Goal: Task Accomplishment & Management: Complete application form

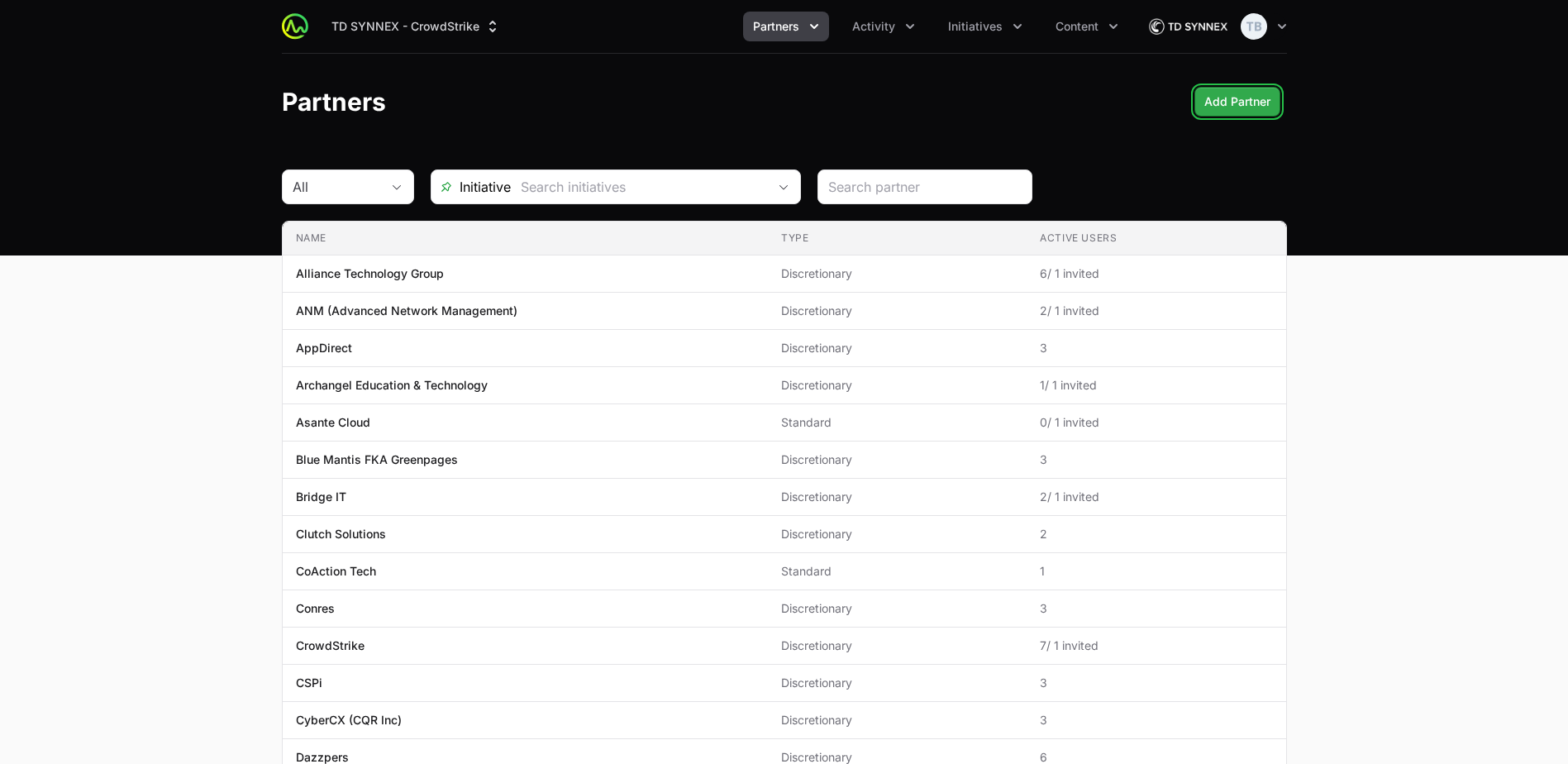
click at [1221, 98] on span "Add Partner" at bounding box center [1238, 102] width 66 height 20
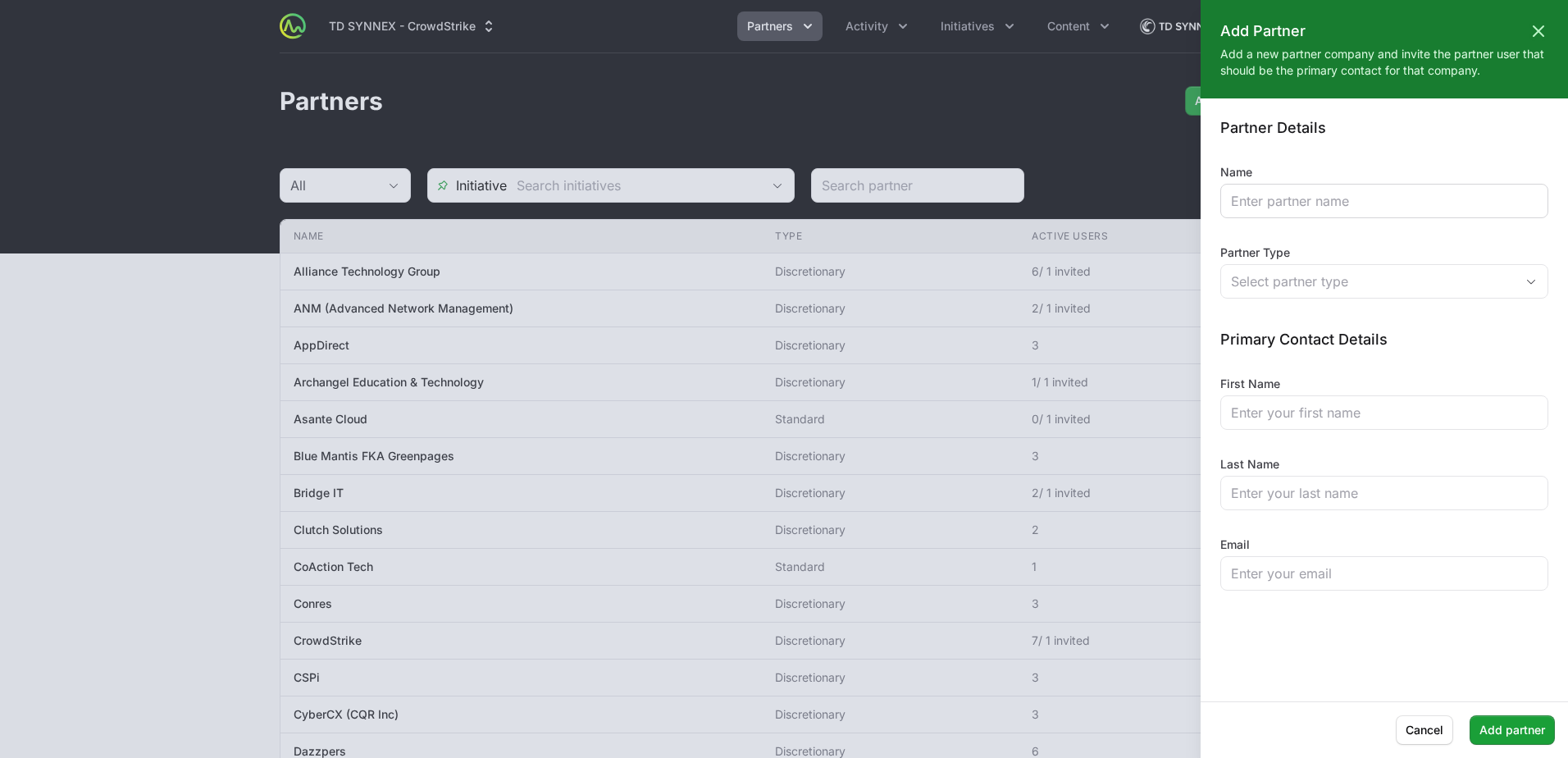
click at [1295, 214] on div at bounding box center [1385, 201] width 329 height 35
click at [1283, 197] on input "Name" at bounding box center [1384, 201] width 306 height 20
type input "Proactive Solutions"
click at [1348, 276] on div "Select partner type" at bounding box center [1374, 281] width 284 height 20
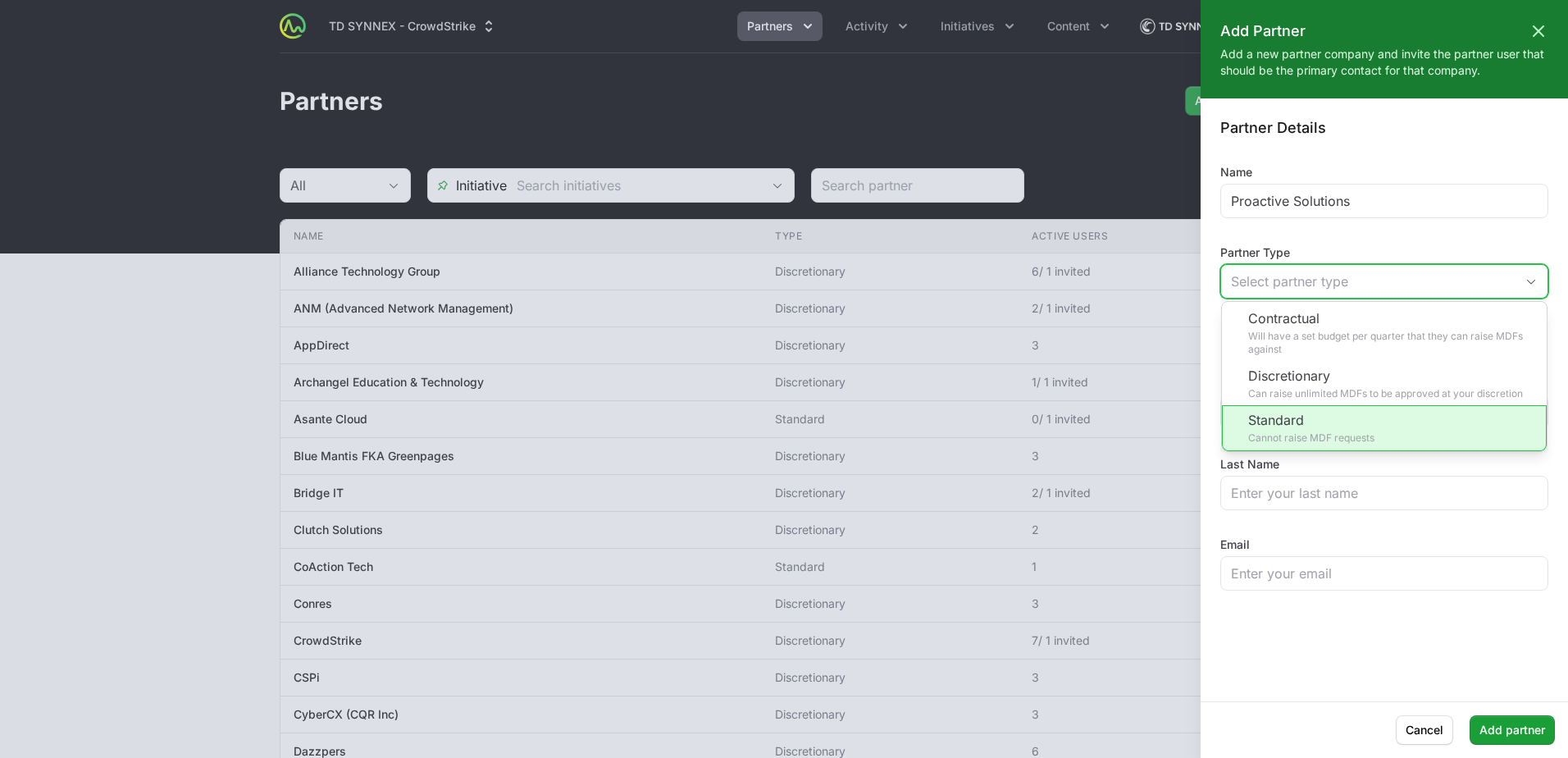
click at [1386, 438] on li "Standard Cannot raise MDF requests" at bounding box center [1384, 428] width 325 height 46
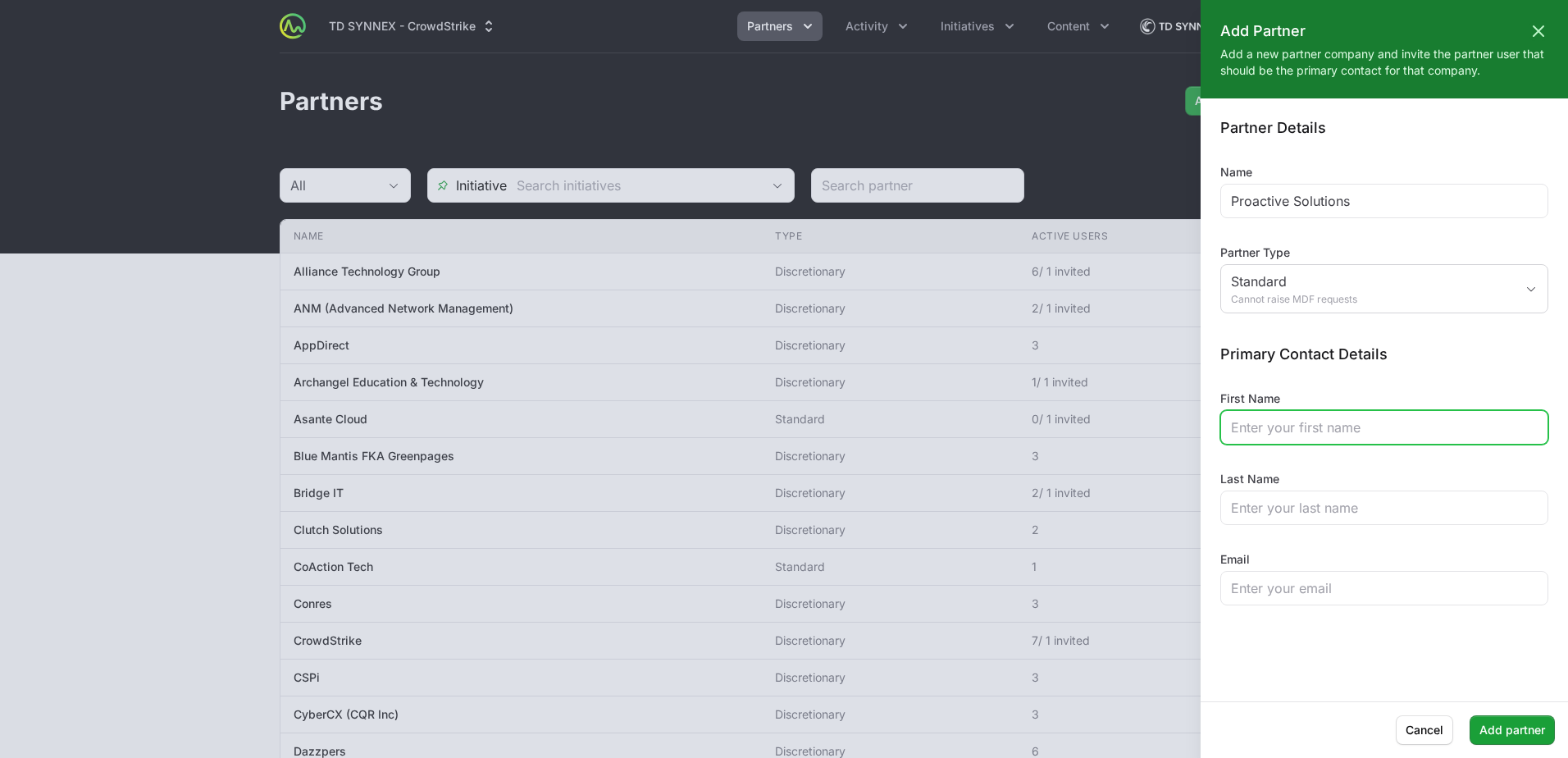
click at [1334, 426] on input "First Name" at bounding box center [1384, 427] width 306 height 20
type input "Terryn"
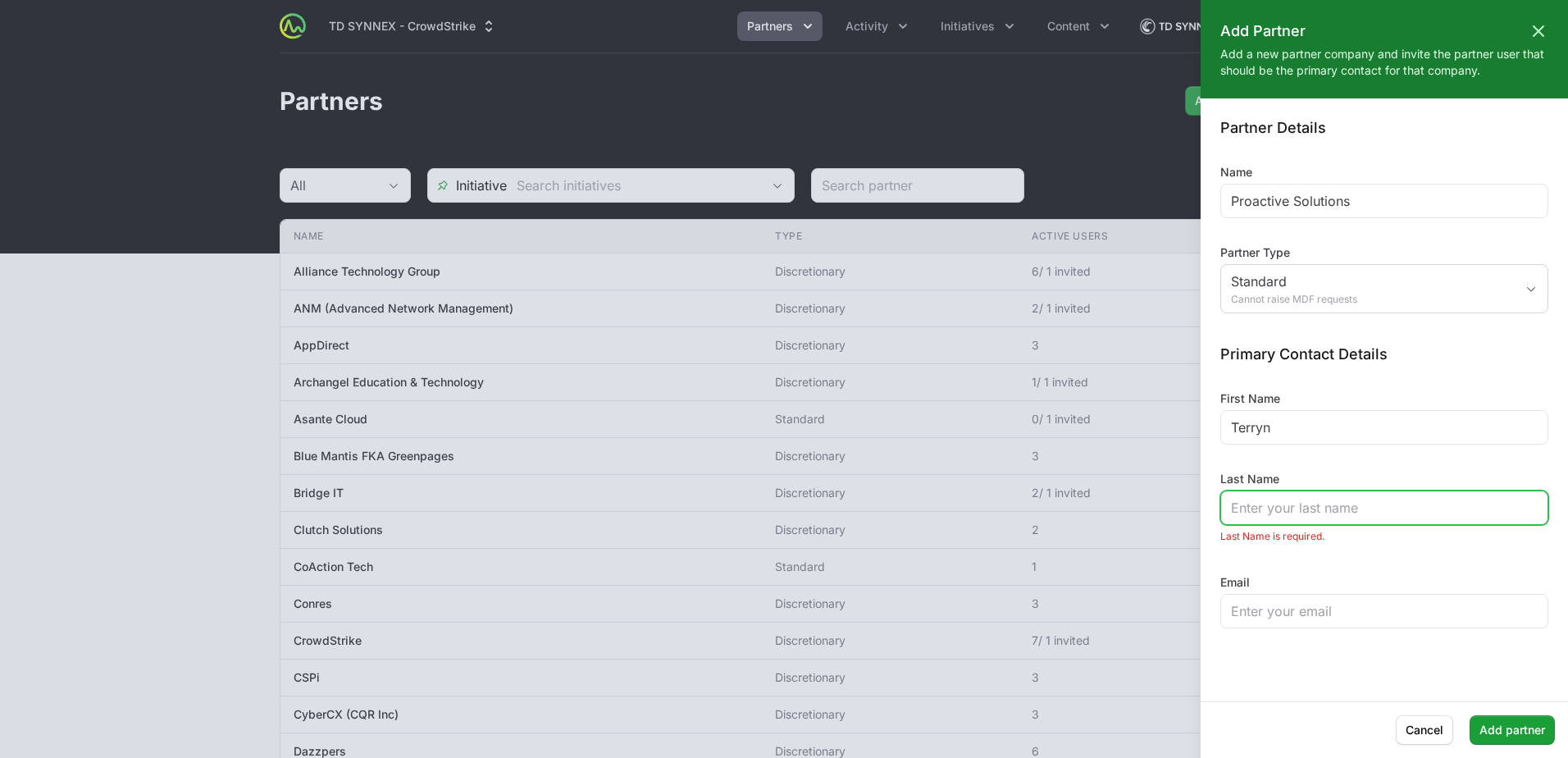
click at [1276, 510] on input "Last Name" at bounding box center [1384, 508] width 306 height 20
type input "Larosche"
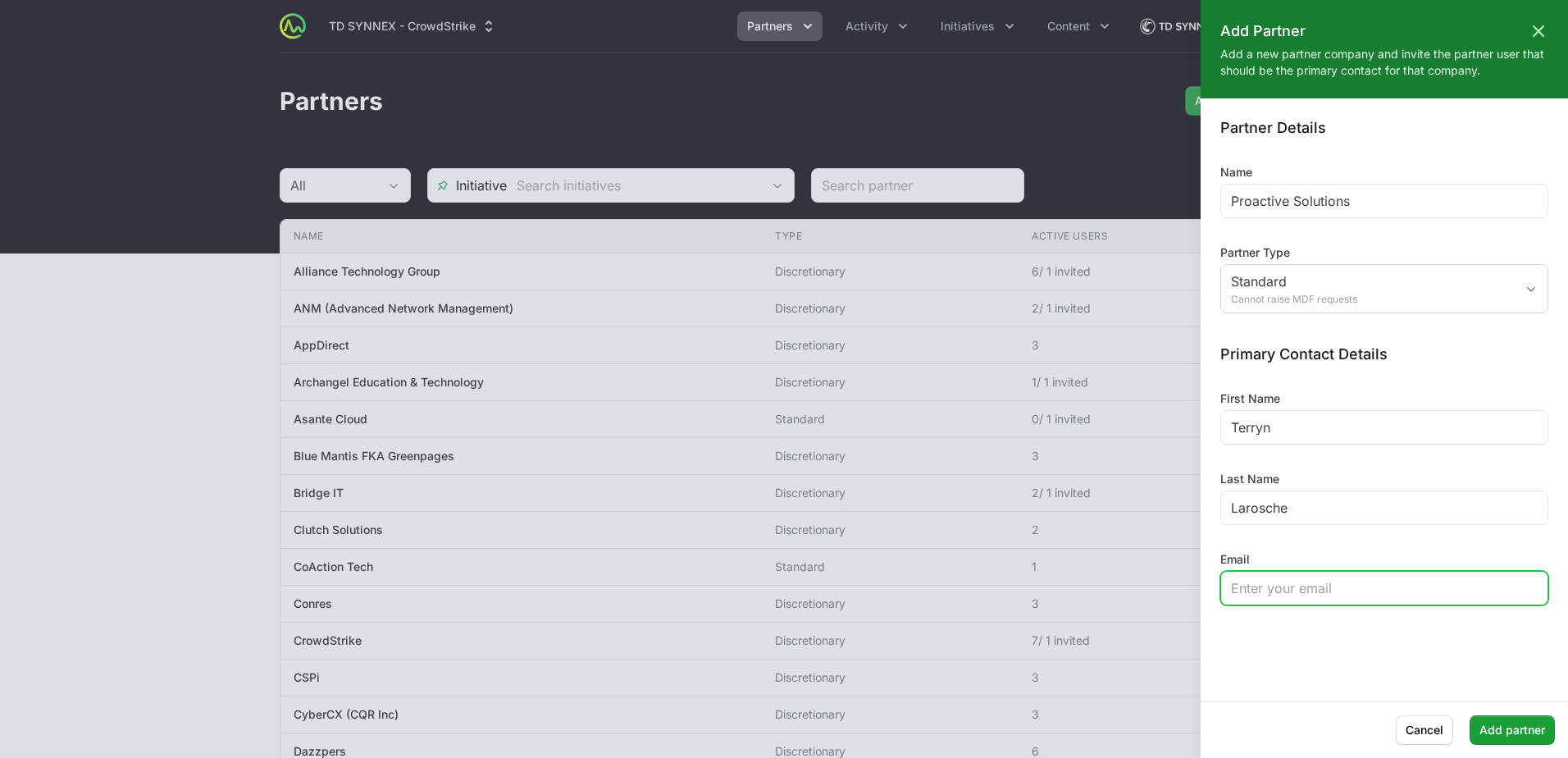
paste input "[PERSON_NAME][EMAIL_ADDRESS][DOMAIN_NAME]"
type input "[PERSON_NAME][EMAIL_ADDRESS][DOMAIN_NAME]"
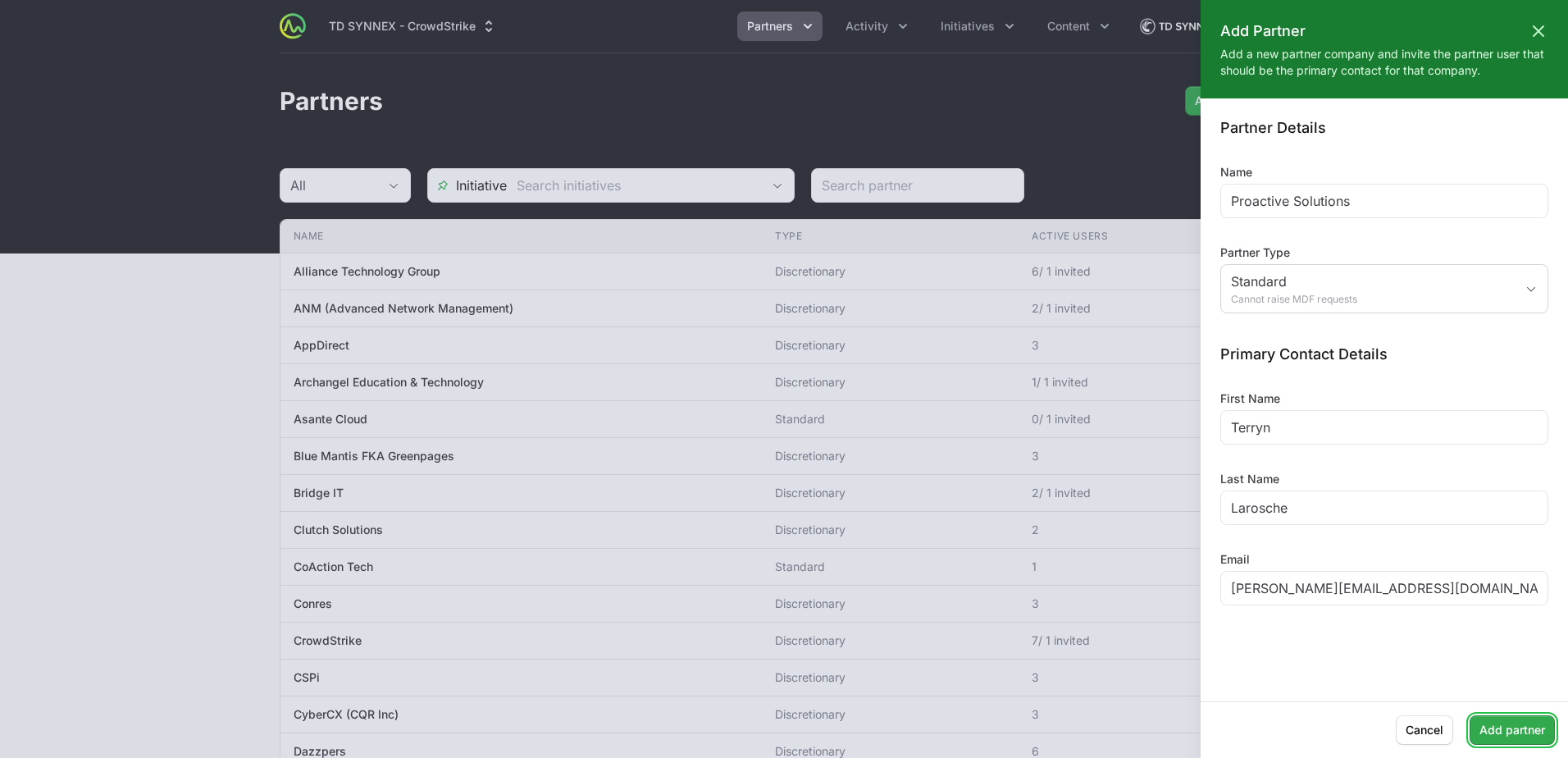
click at [1508, 728] on span "Add partner" at bounding box center [1513, 730] width 66 height 20
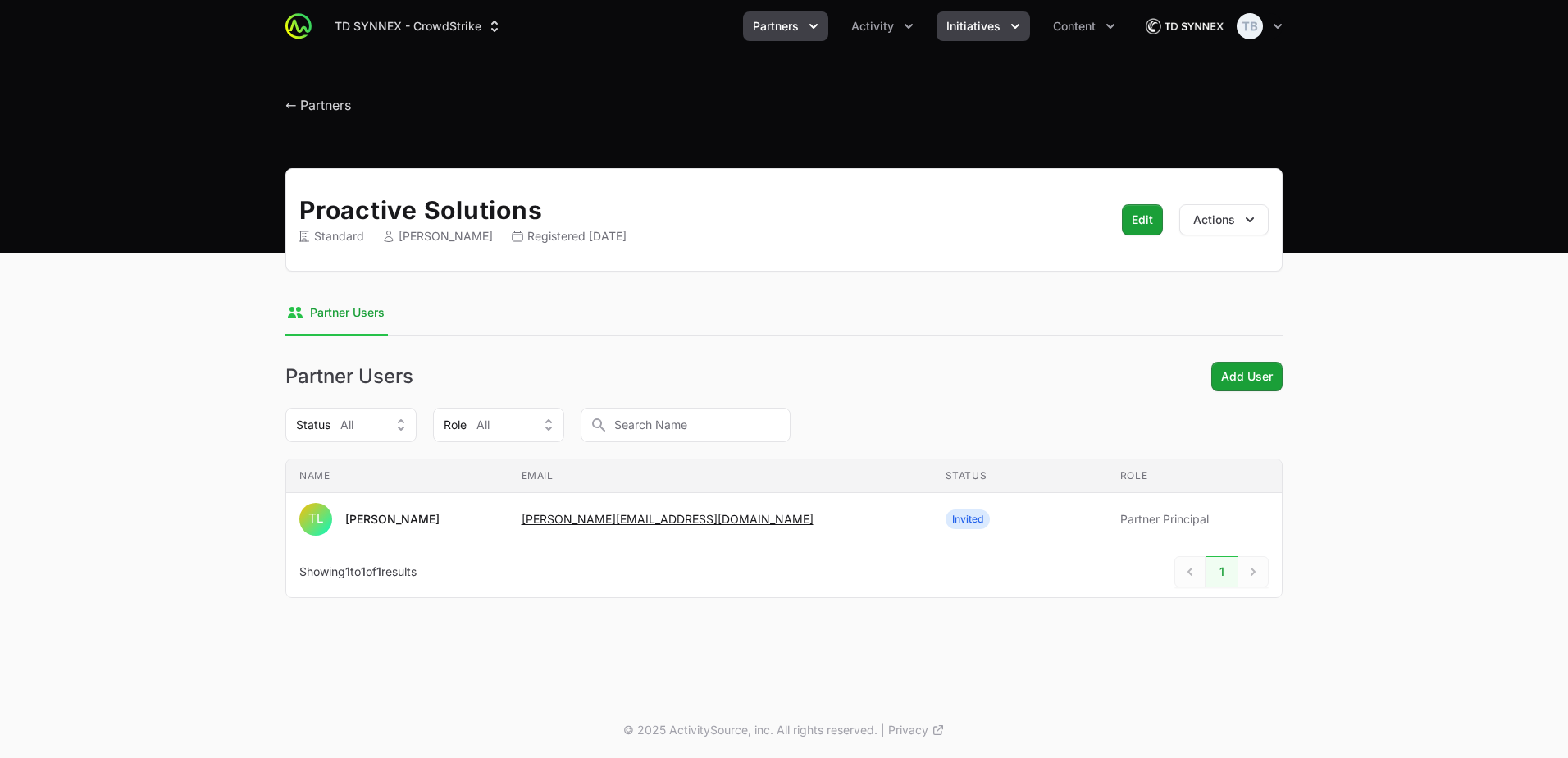
click at [978, 31] on span "Initiatives" at bounding box center [973, 26] width 54 height 16
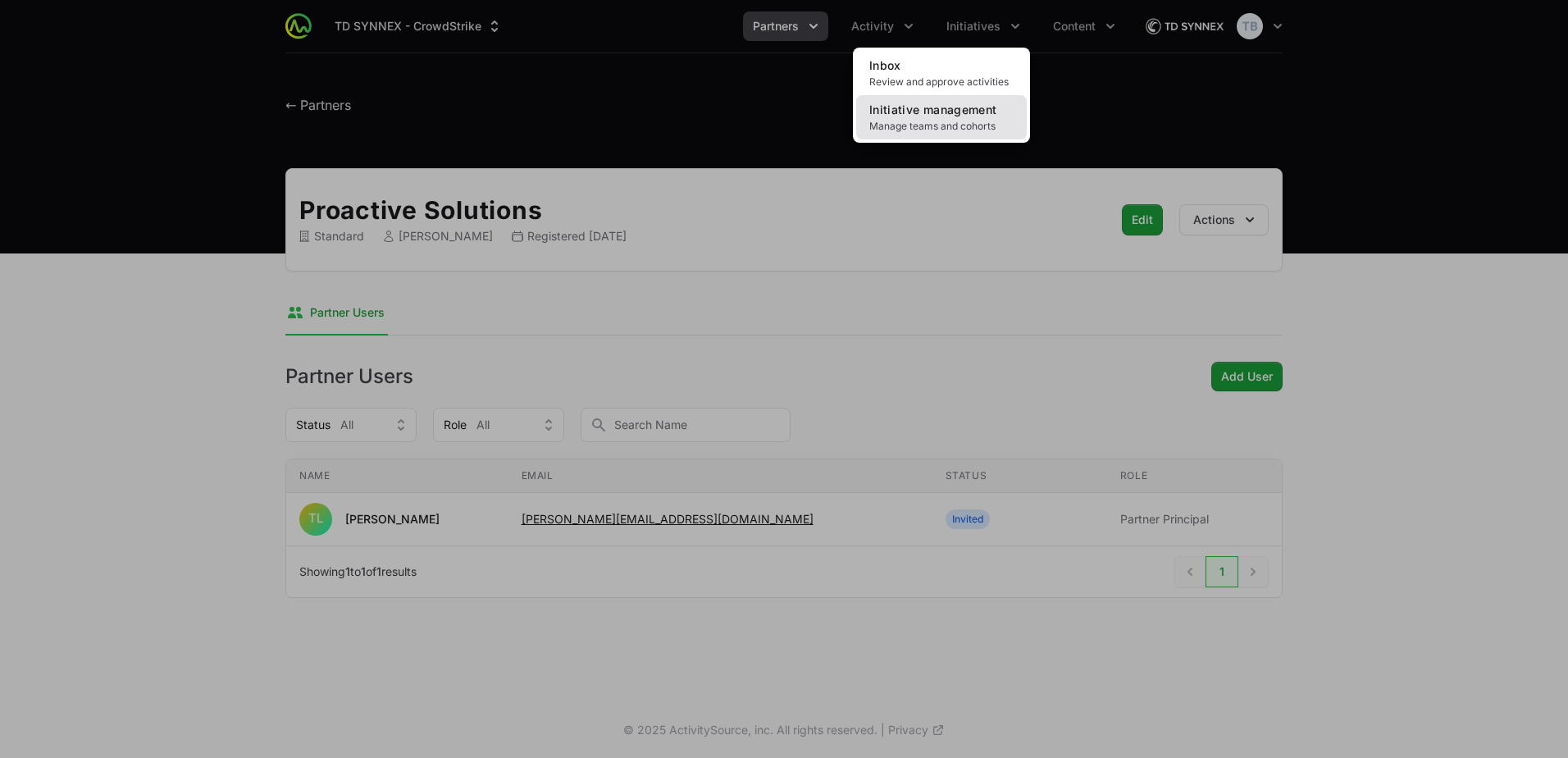
click at [1006, 117] on link "Initiative management Manage teams and cohorts" at bounding box center [941, 117] width 170 height 44
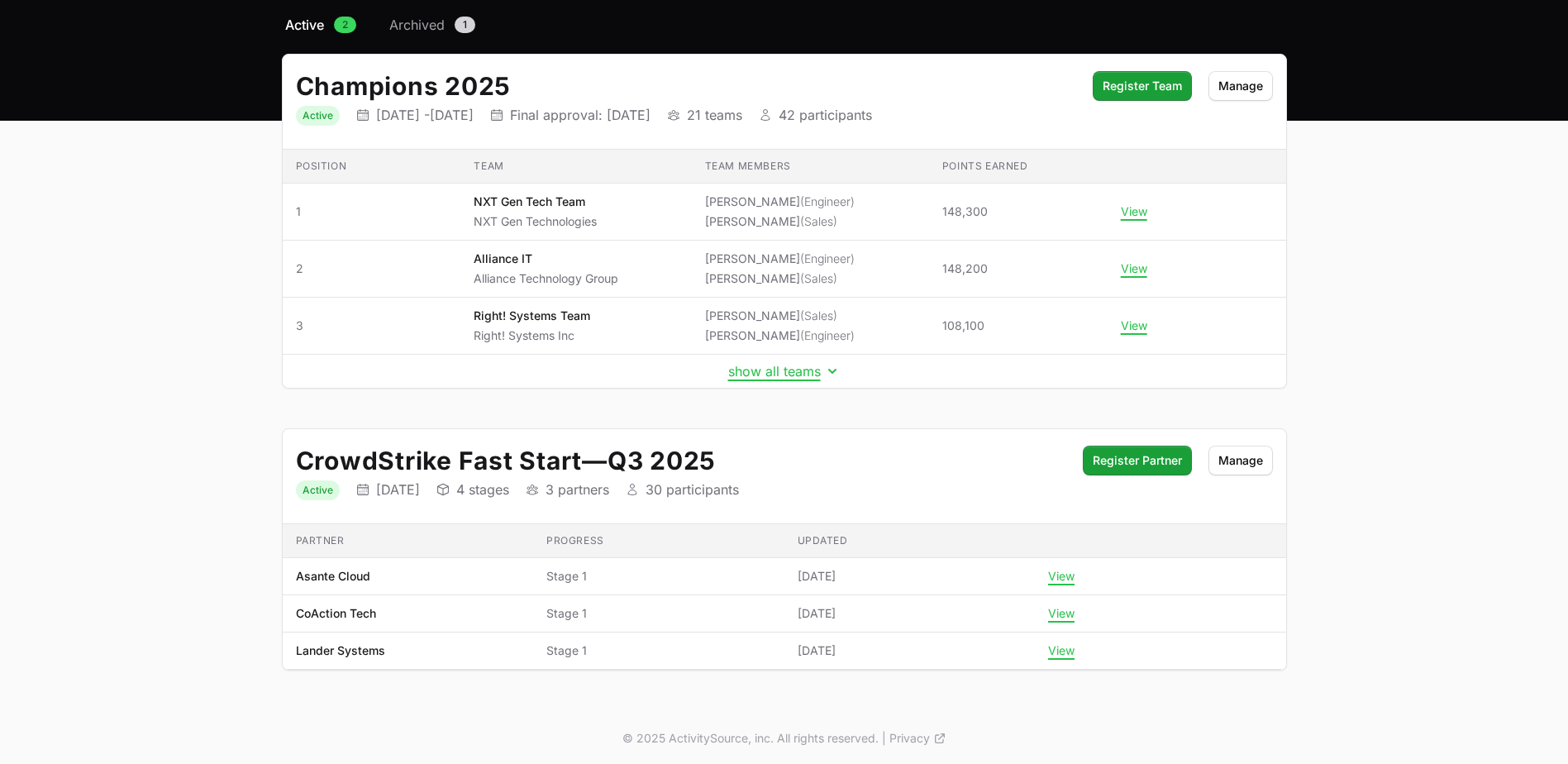
scroll to position [137, 0]
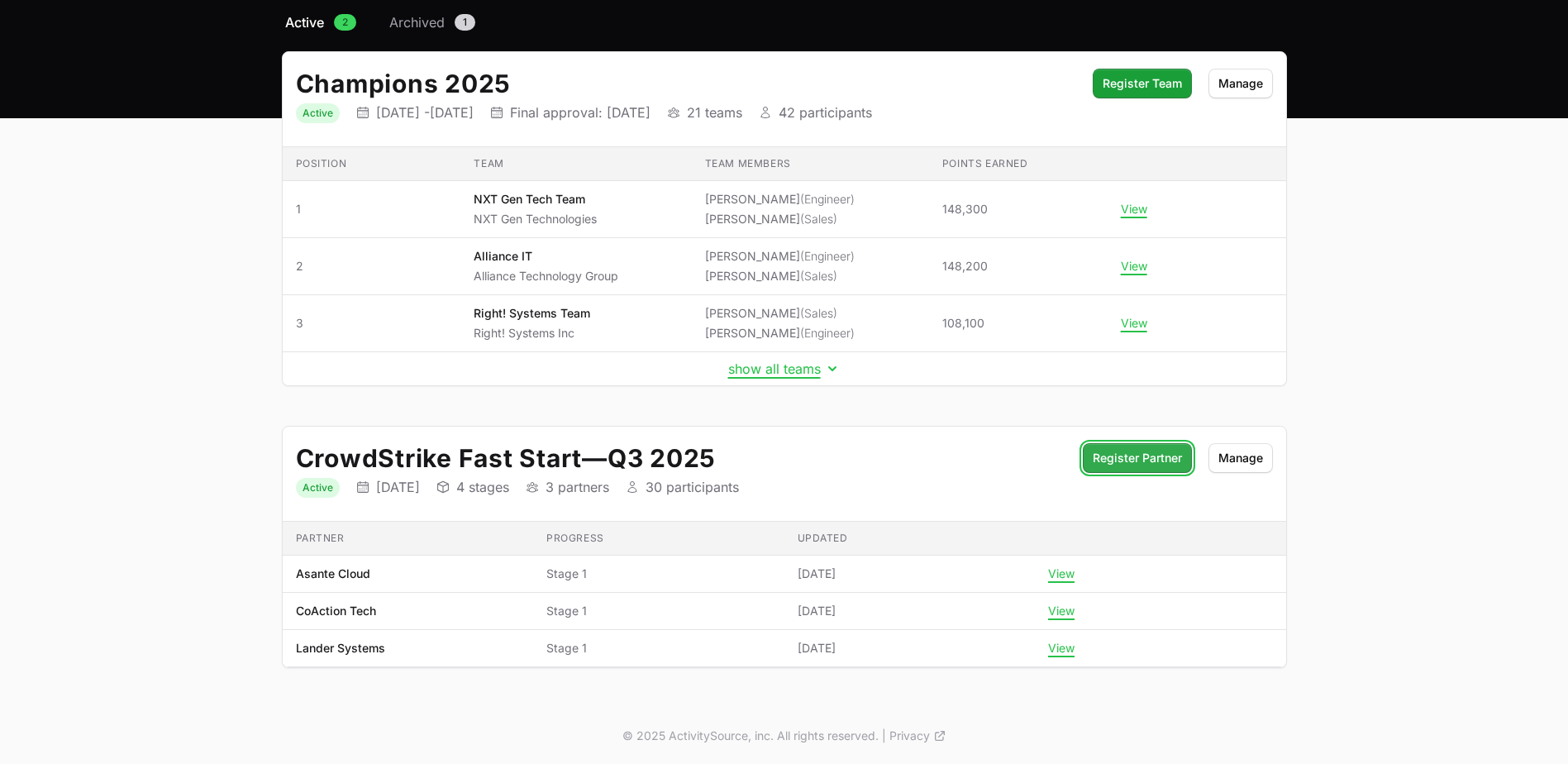
click at [1164, 464] on span "Register Partner" at bounding box center [1138, 458] width 89 height 20
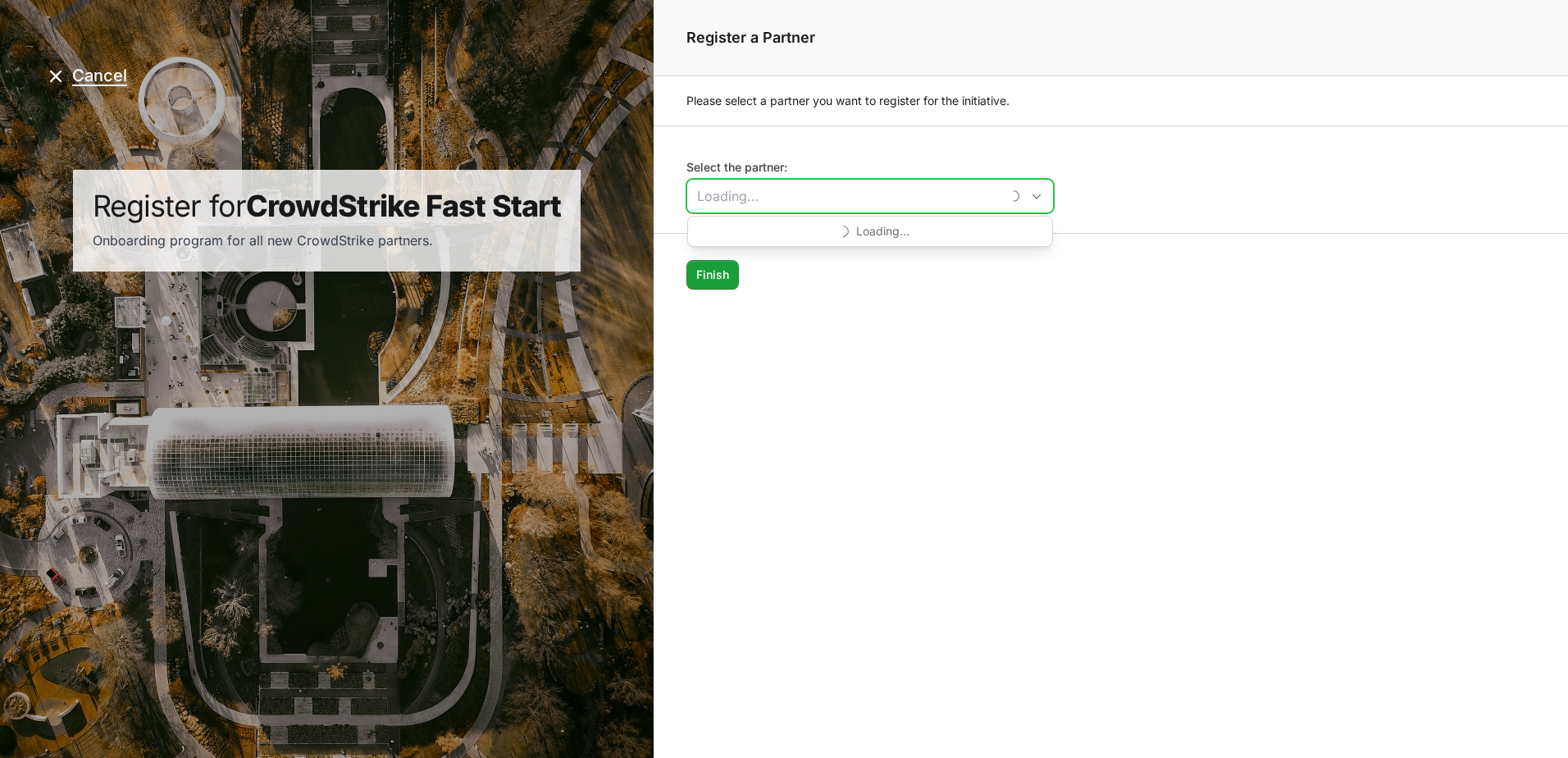
click at [779, 199] on input "Select the partner:" at bounding box center [843, 195] width 313 height 33
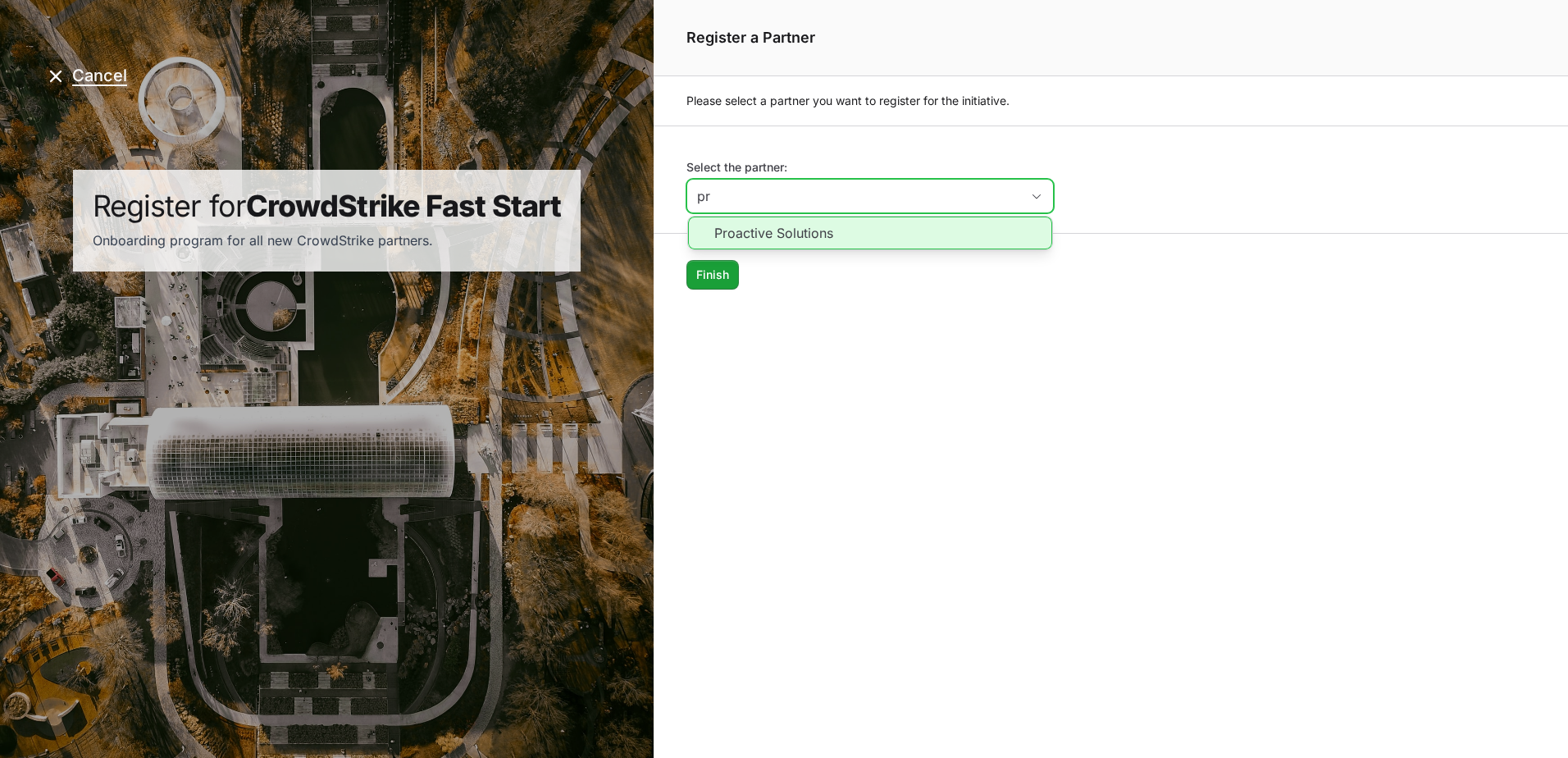
click at [824, 231] on li "Proactive Solutions" at bounding box center [870, 233] width 364 height 33
type input "Proactive Solutions"
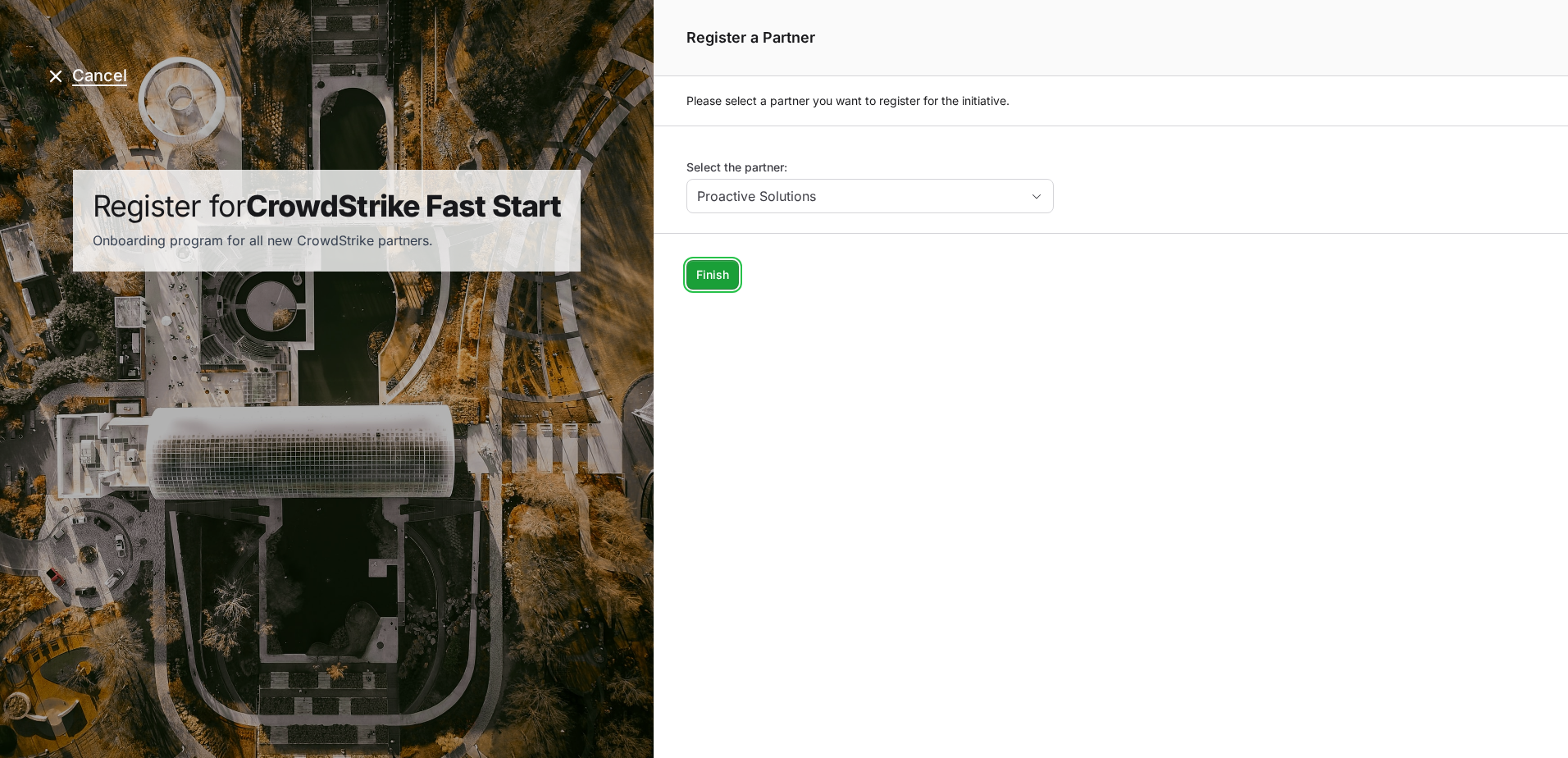
click at [726, 276] on span "Finish" at bounding box center [712, 274] width 33 height 20
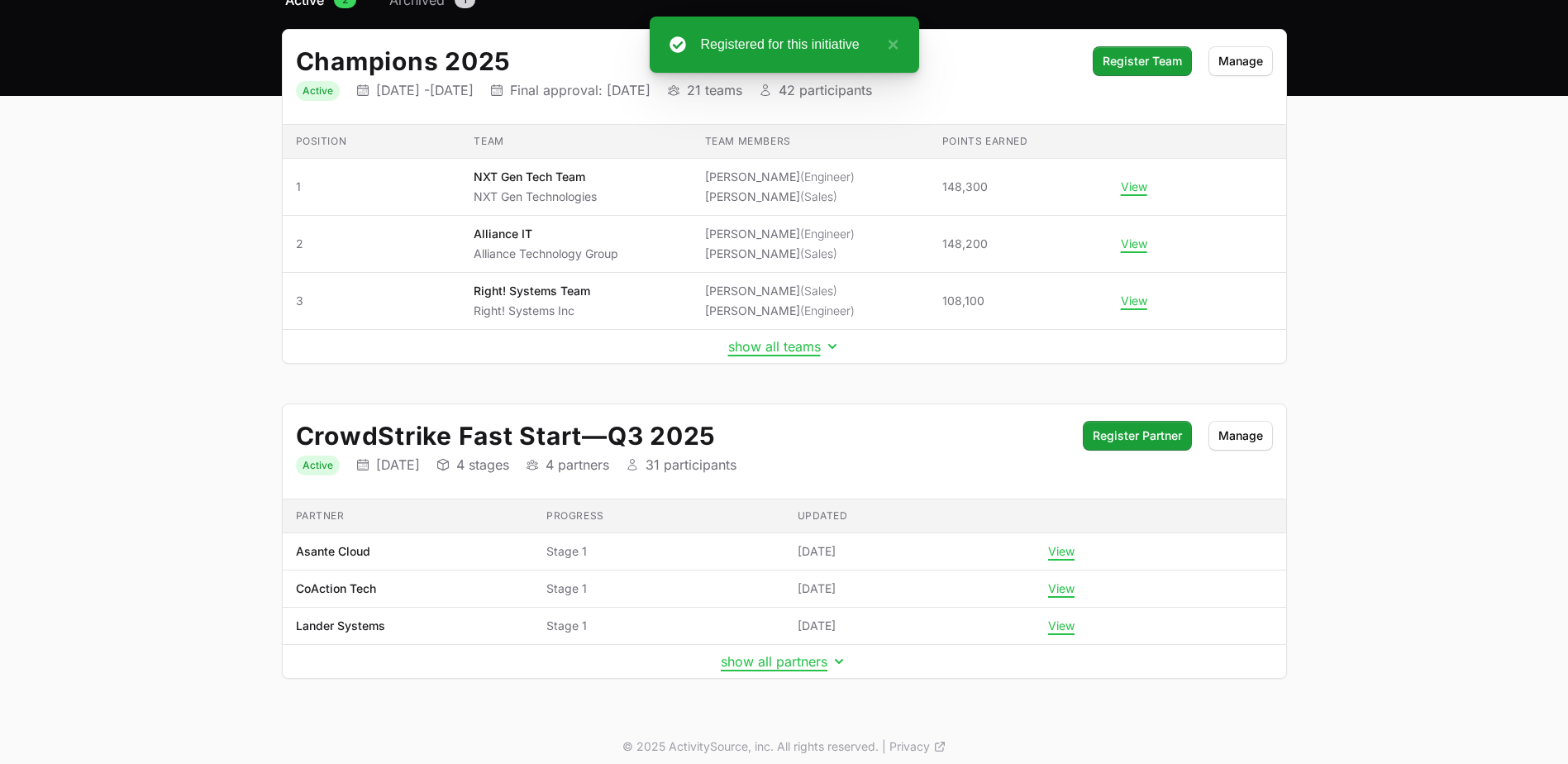
scroll to position [170, 0]
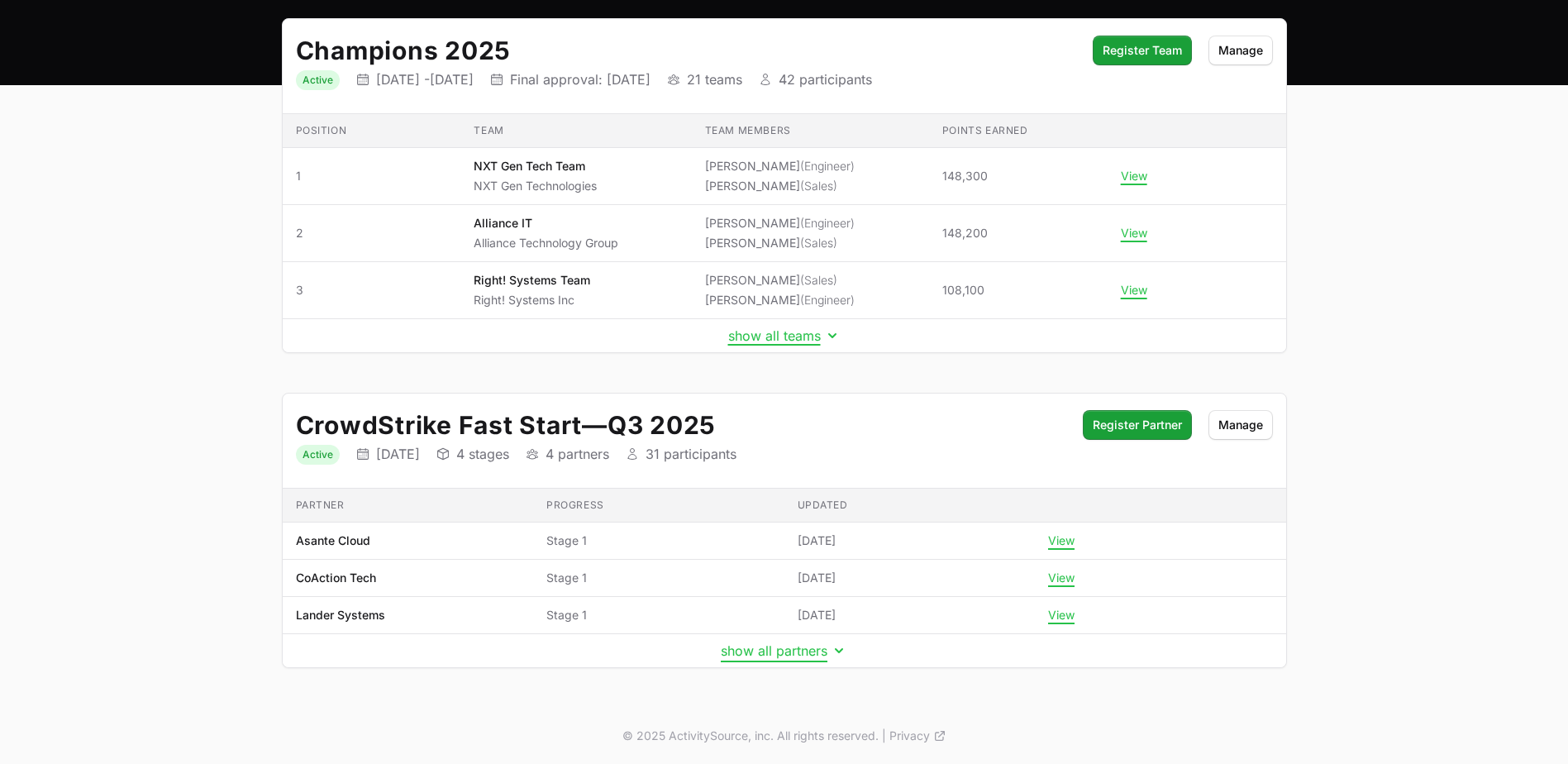
click at [830, 648] on button "show all partners" at bounding box center [784, 650] width 126 height 16
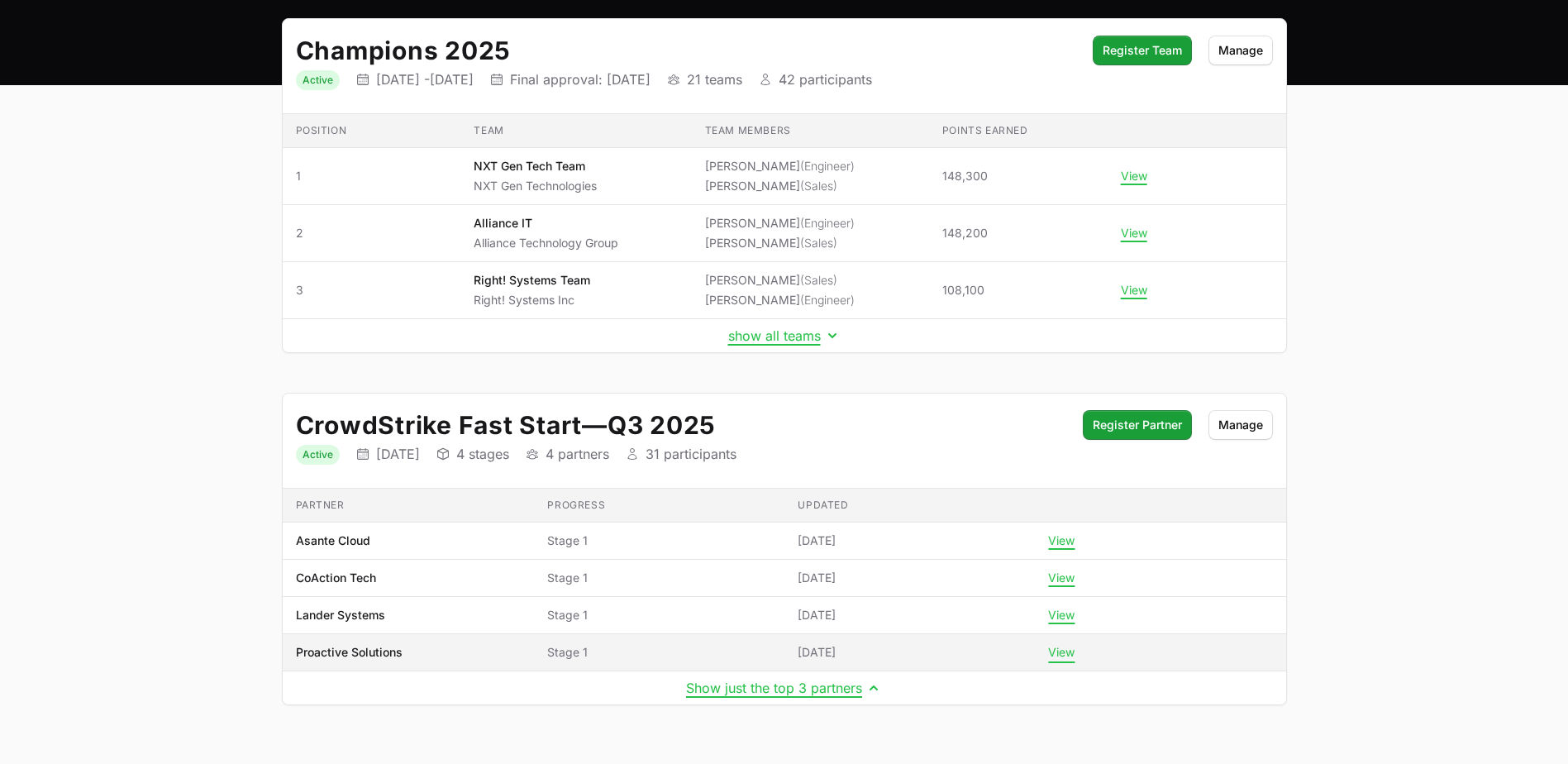
click at [1075, 654] on button "View" at bounding box center [1061, 652] width 27 height 15
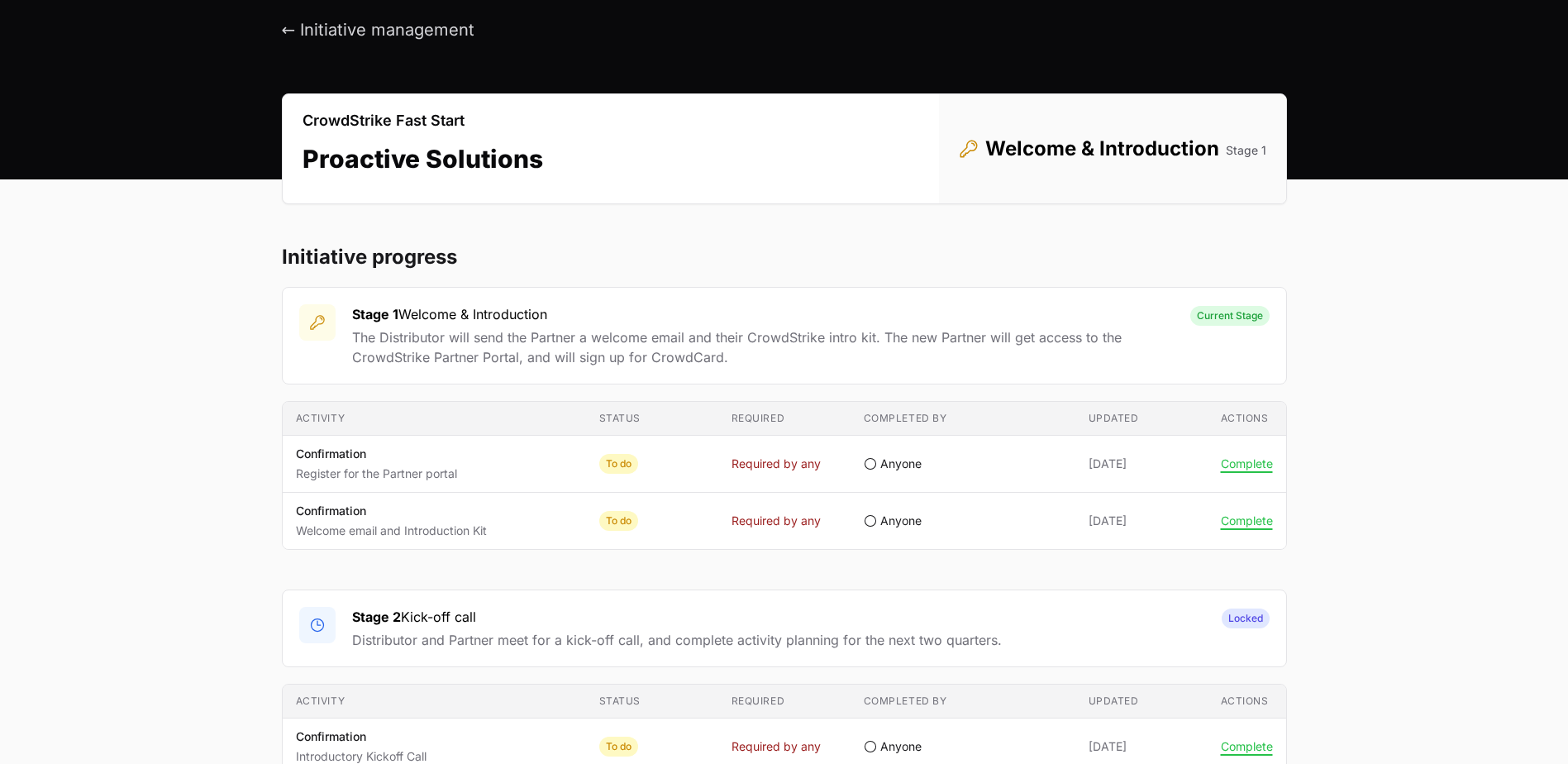
scroll to position [59, 0]
